Goal: Information Seeking & Learning: Find specific fact

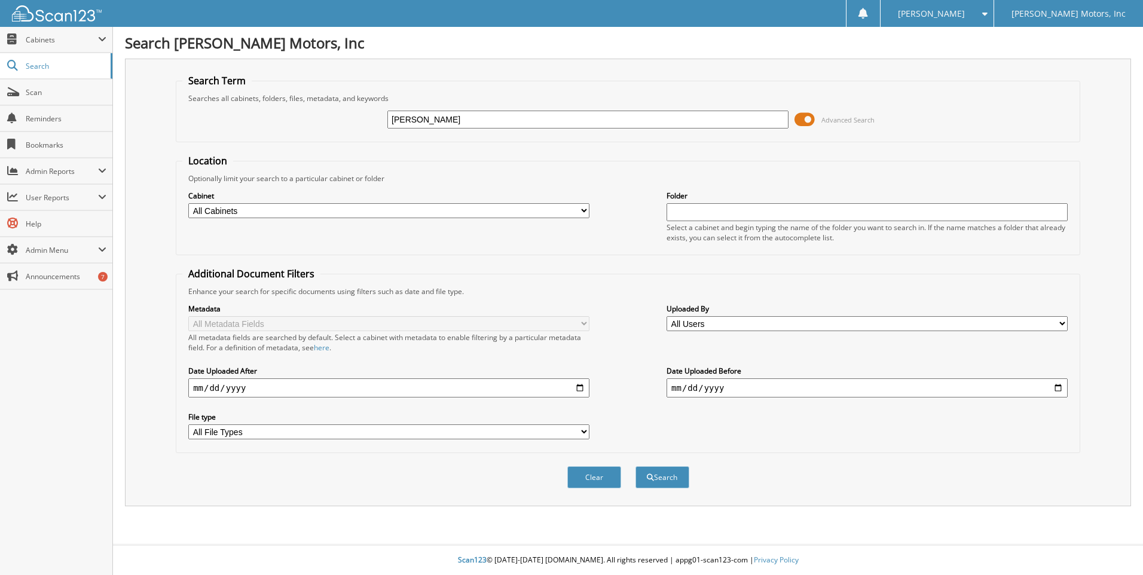
type input "donnie jacobs"
click at [636, 466] on button "Search" at bounding box center [663, 477] width 54 height 22
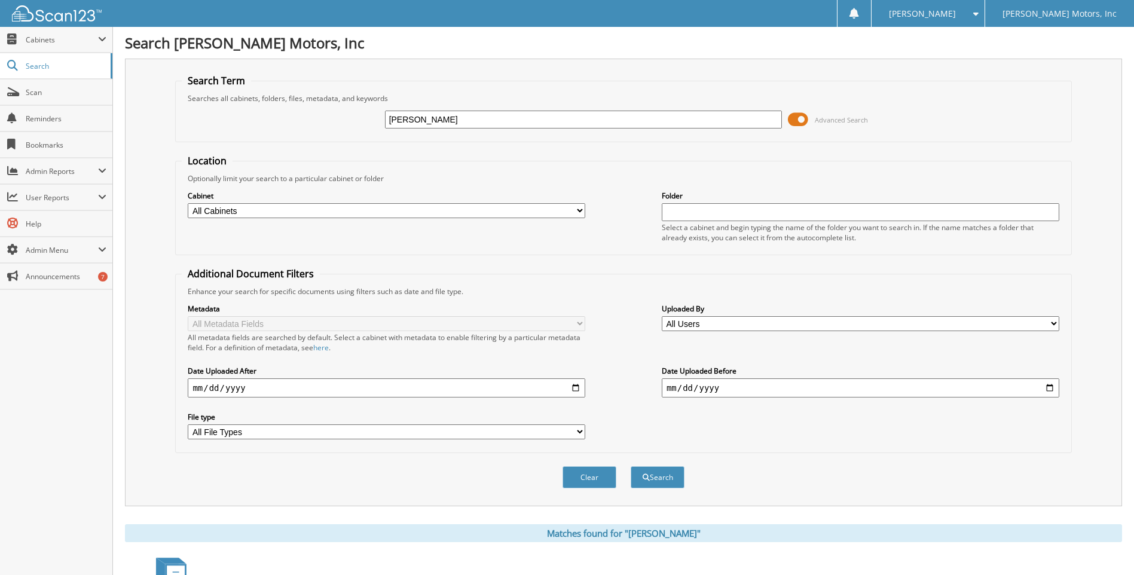
drag, startPoint x: 416, startPoint y: 123, endPoint x: 289, endPoint y: 127, distance: 126.2
click at [289, 127] on div "donnie jacobs Advanced Search" at bounding box center [623, 119] width 883 height 32
type input "1GT49REY7PF127930"
click at [631, 466] on button "Search" at bounding box center [658, 477] width 54 height 22
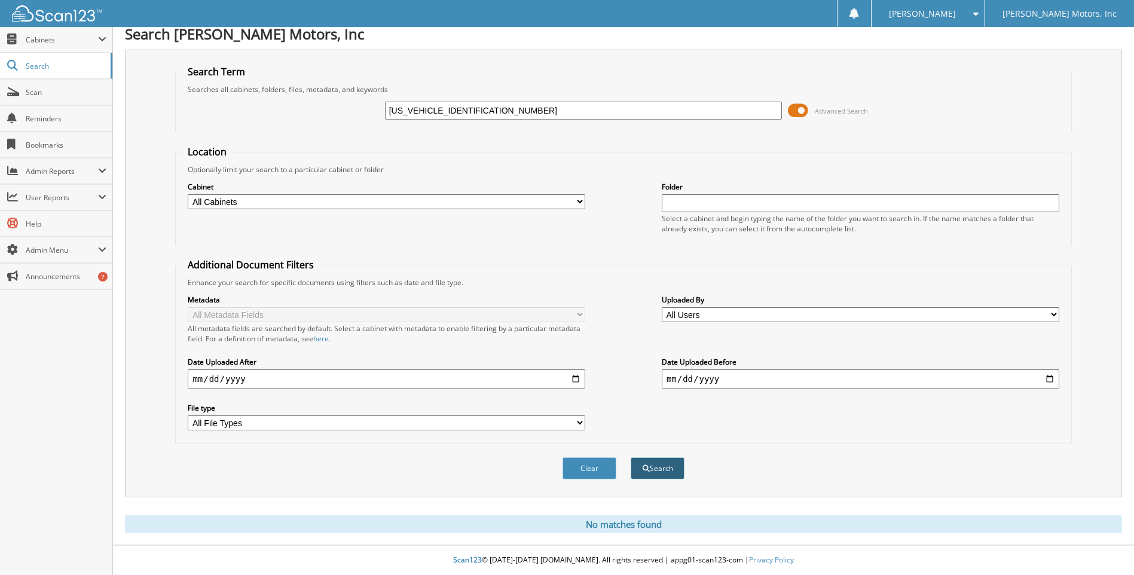
click at [677, 472] on button "Search" at bounding box center [658, 468] width 54 height 22
drag, startPoint x: 483, startPoint y: 106, endPoint x: 169, endPoint y: 109, distance: 313.9
click at [169, 109] on div "Search Term Searches all cabinets, folders, files, metadata, and keywords 1GT49…" at bounding box center [623, 274] width 997 height 448
type input "[PERSON_NAME]"
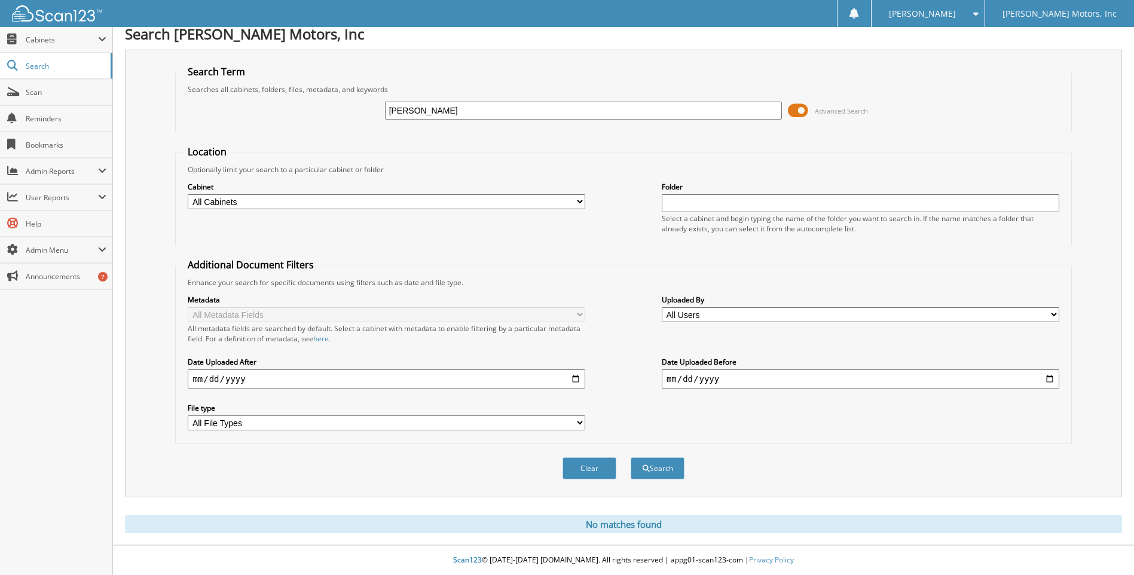
click at [381, 201] on select "All Cabinets 2013 NEW VEHICLES 2013 USED VEHICLES 2014 NEW VEHICLES 2014 USED V…" at bounding box center [387, 201] width 398 height 15
select select "1974"
click at [188, 194] on select "All Cabinets 2013 NEW VEHICLES 2013 USED VEHICLES 2014 NEW VEHICLES 2014 USED V…" at bounding box center [387, 201] width 398 height 15
drag, startPoint x: 387, startPoint y: 113, endPoint x: 308, endPoint y: 105, distance: 80.0
click at [308, 105] on div "Jacobs Advanced Search" at bounding box center [623, 110] width 883 height 32
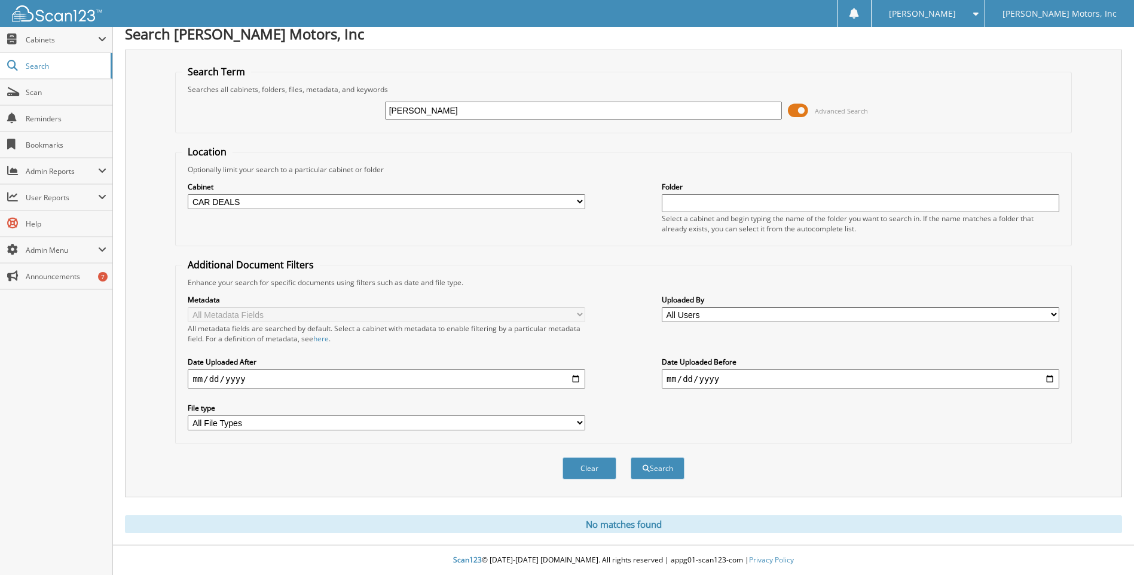
type input "[PERSON_NAME]"
click at [631, 457] on button "Search" at bounding box center [658, 468] width 54 height 22
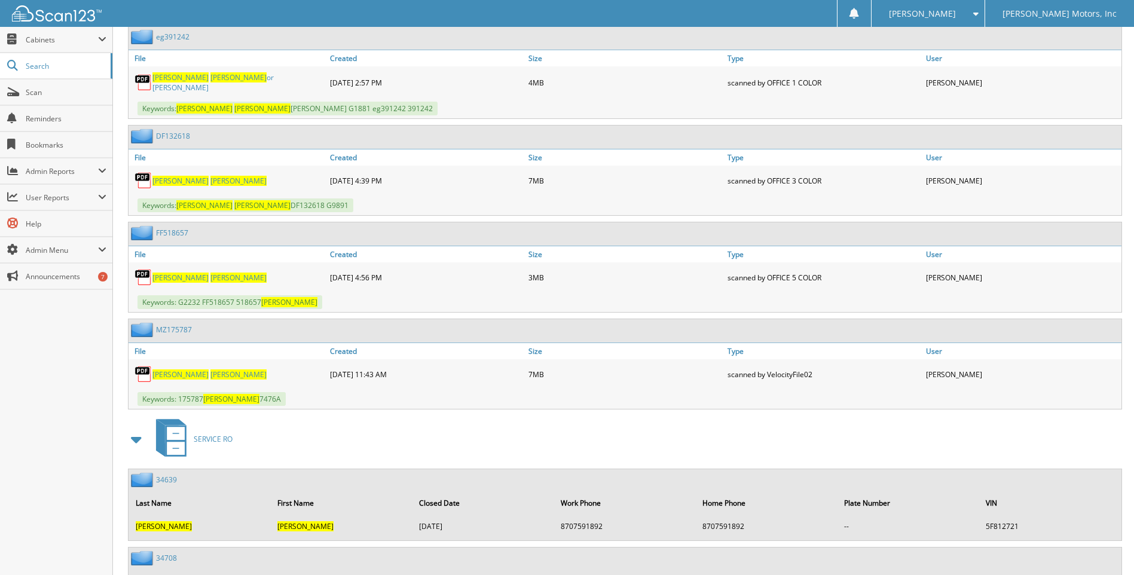
scroll to position [598, 0]
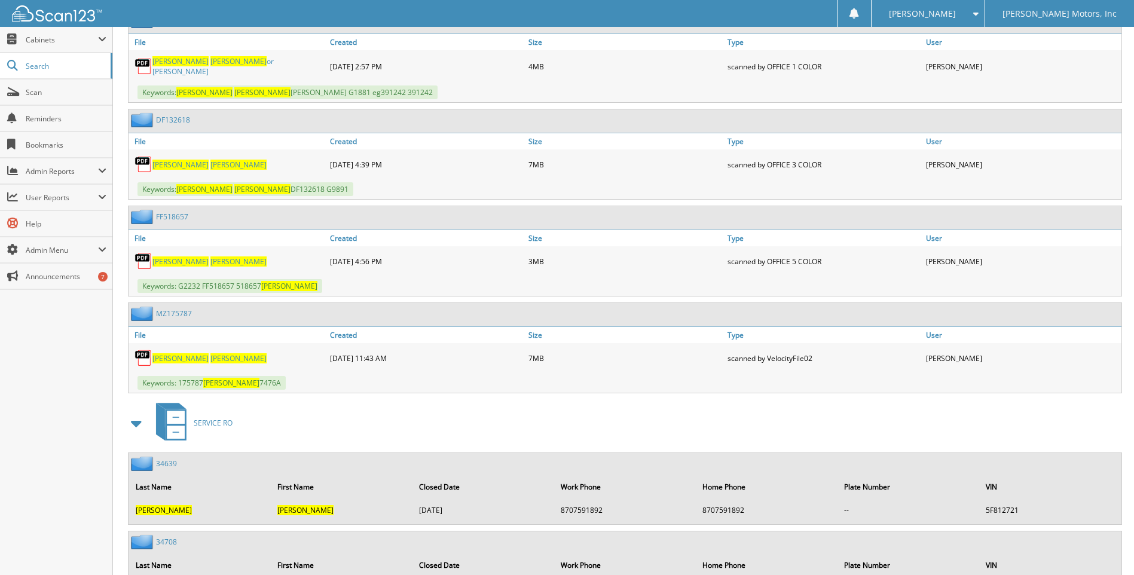
click at [210, 355] on span "[PERSON_NAME]" at bounding box center [238, 358] width 56 height 10
